Goal: Information Seeking & Learning: Learn about a topic

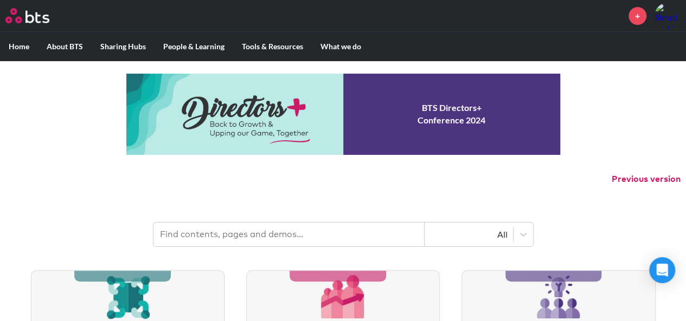
click at [325, 229] on input "text" at bounding box center [288, 235] width 271 height 24
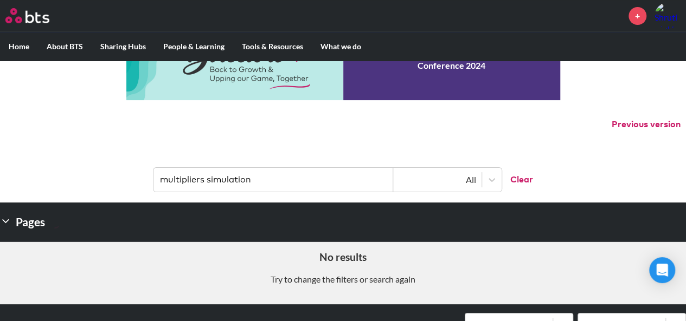
scroll to position [55, 0]
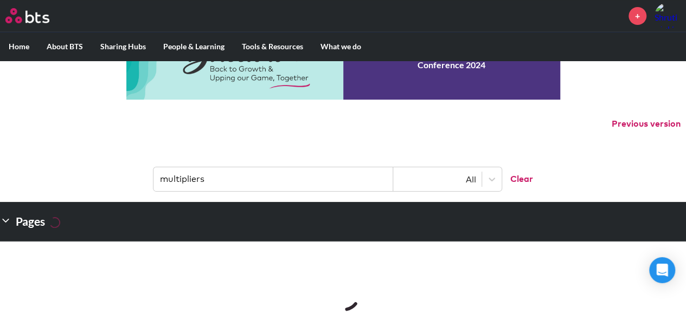
type input "multipliers"
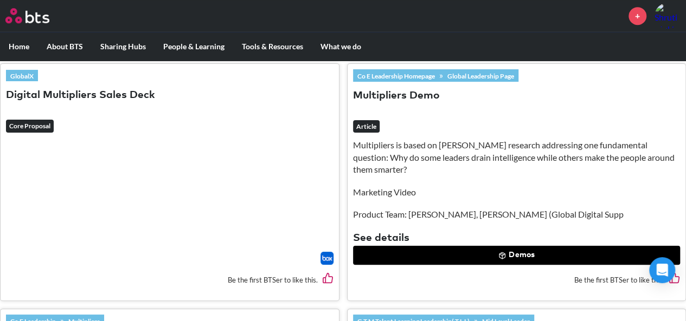
scroll to position [347, 0]
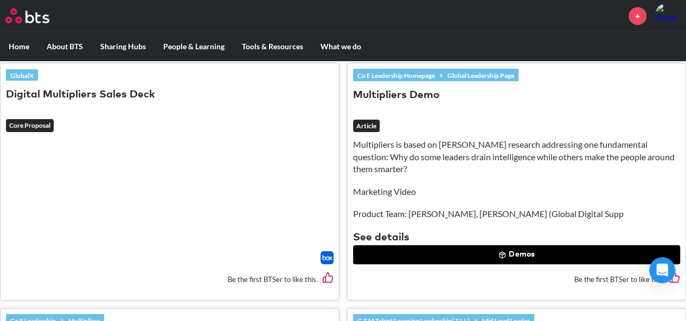
click at [463, 265] on div "Be the first BTSer to like this." at bounding box center [516, 280] width 327 height 30
click at [450, 261] on button "Demos" at bounding box center [516, 256] width 327 height 20
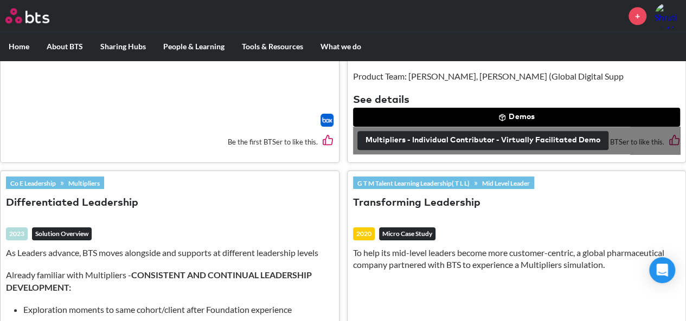
scroll to position [485, 0]
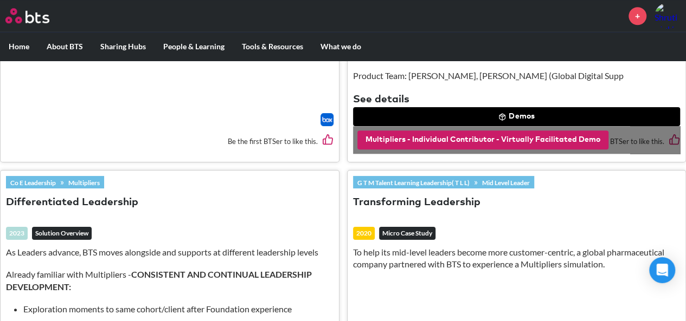
click at [521, 134] on button "Multipliers - Individual Contributor - Virtually Facilitated Demo" at bounding box center [482, 141] width 251 height 20
